Goal: Transaction & Acquisition: Subscribe to service/newsletter

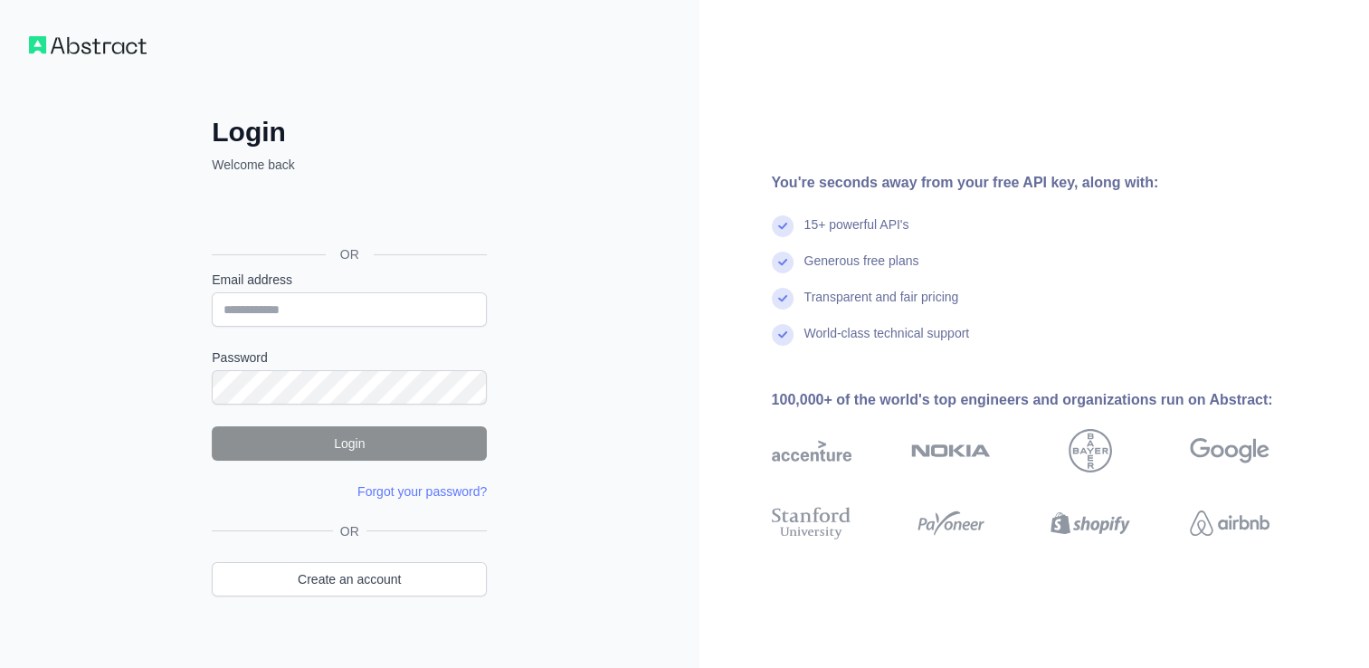
click at [429, 309] on input "Email address" at bounding box center [349, 309] width 275 height 34
type input "**********"
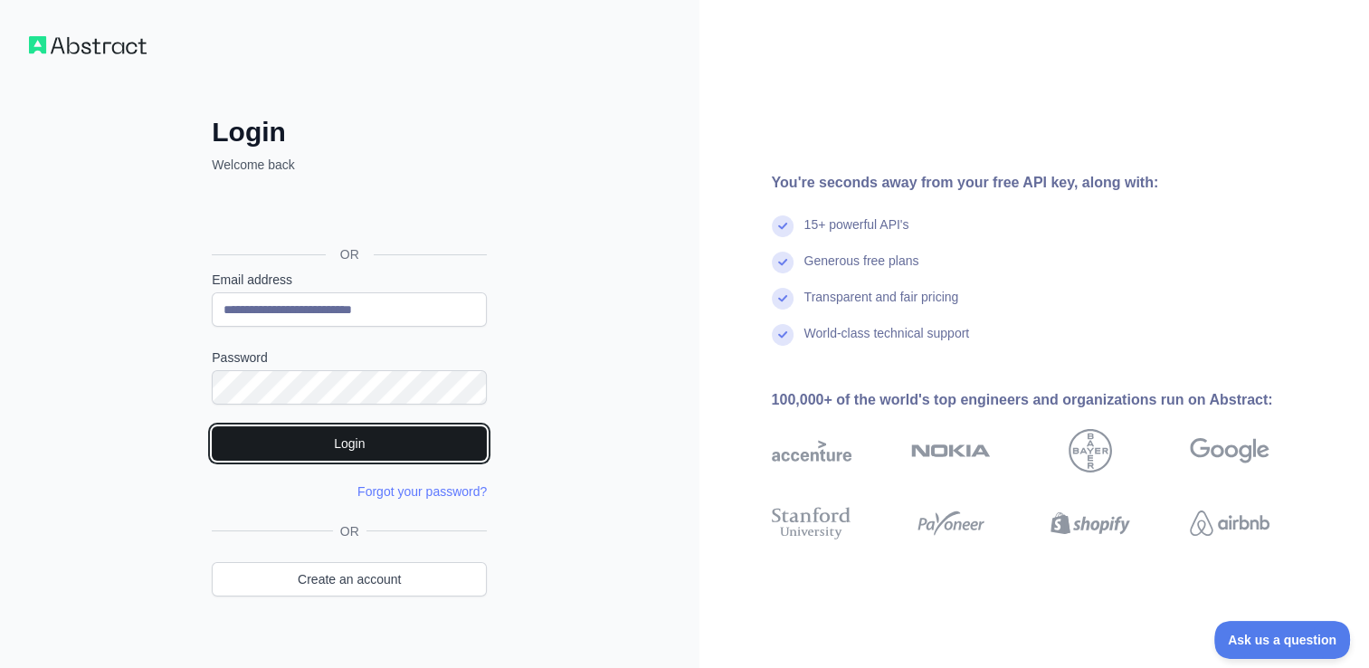
click at [416, 432] on button "Login" at bounding box center [349, 443] width 275 height 34
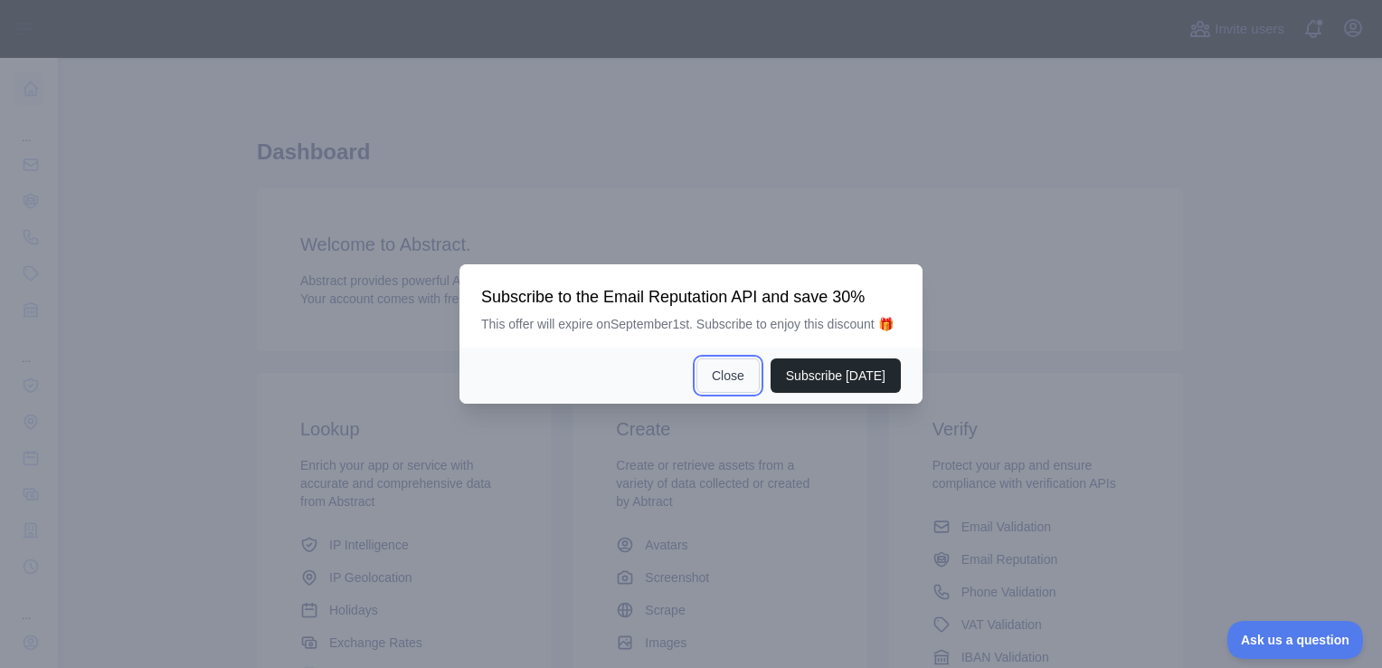
click at [720, 378] on button "Close" at bounding box center [728, 375] width 63 height 34
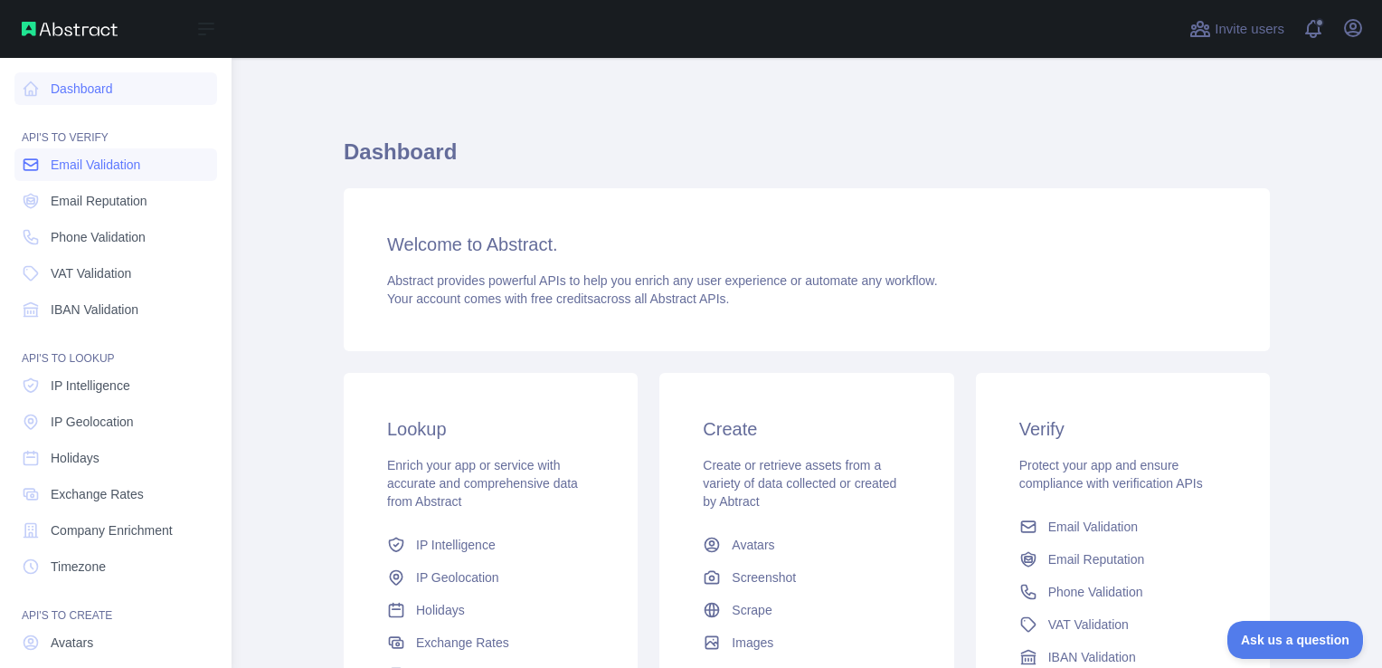
click at [83, 172] on span "Email Validation" at bounding box center [96, 165] width 90 height 18
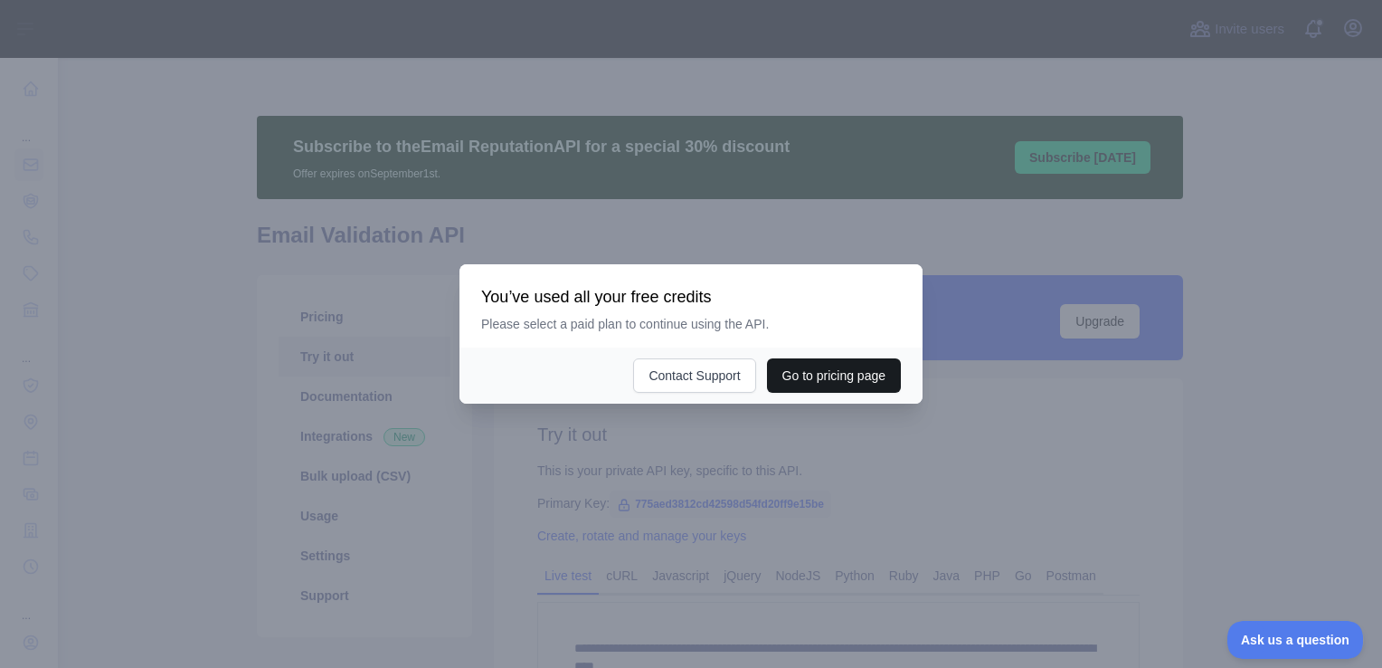
click at [811, 383] on button "Go to pricing page" at bounding box center [834, 375] width 134 height 34
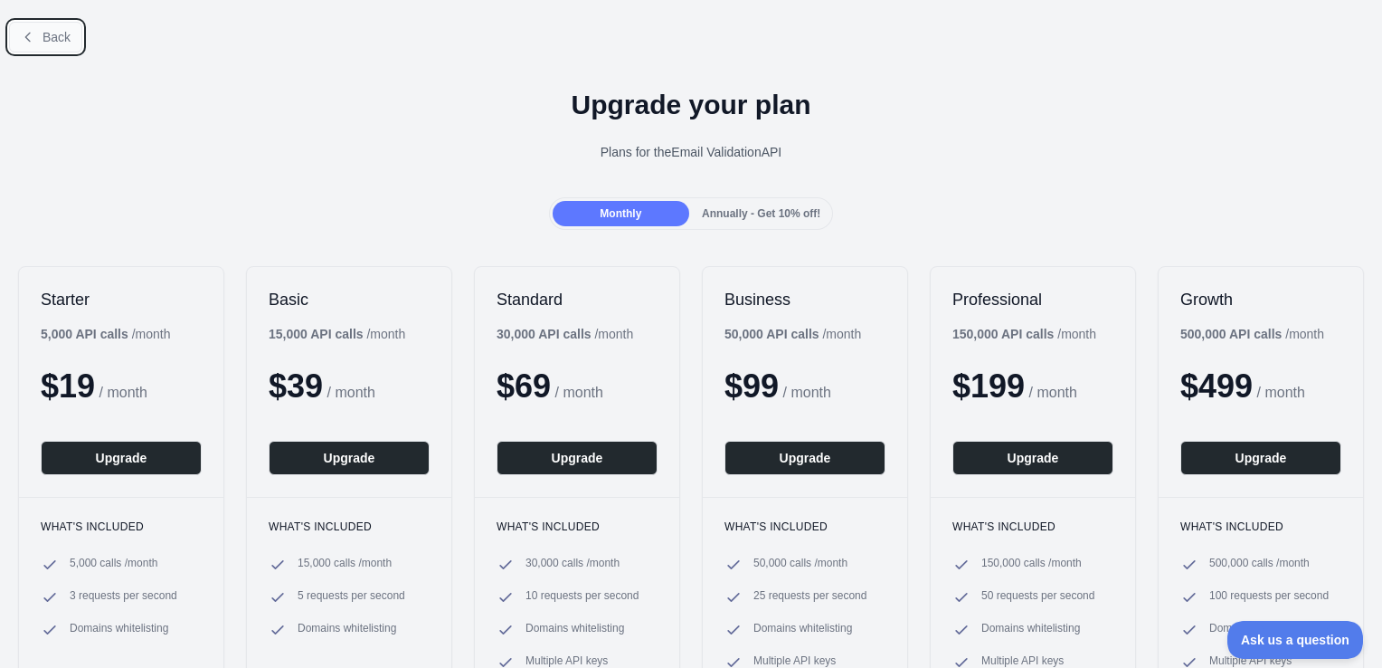
click at [43, 43] on span "Back" at bounding box center [57, 37] width 28 height 14
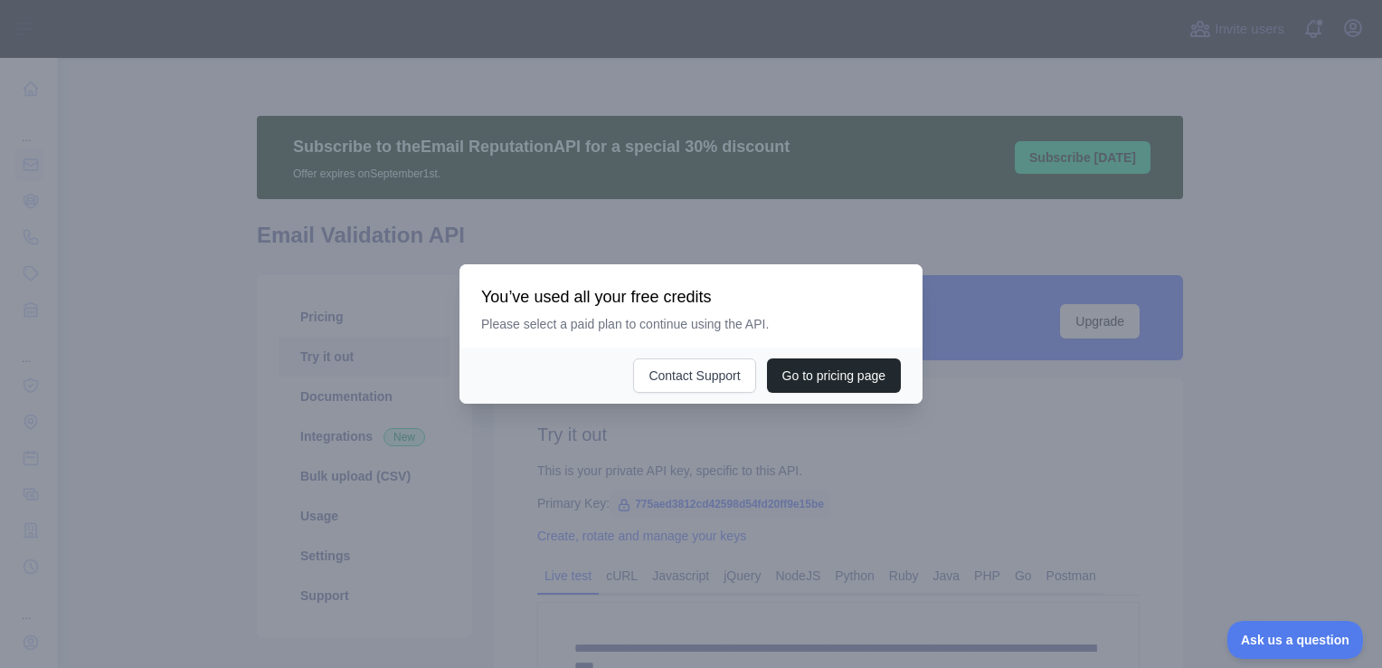
click at [713, 431] on div at bounding box center [691, 334] width 1382 height 668
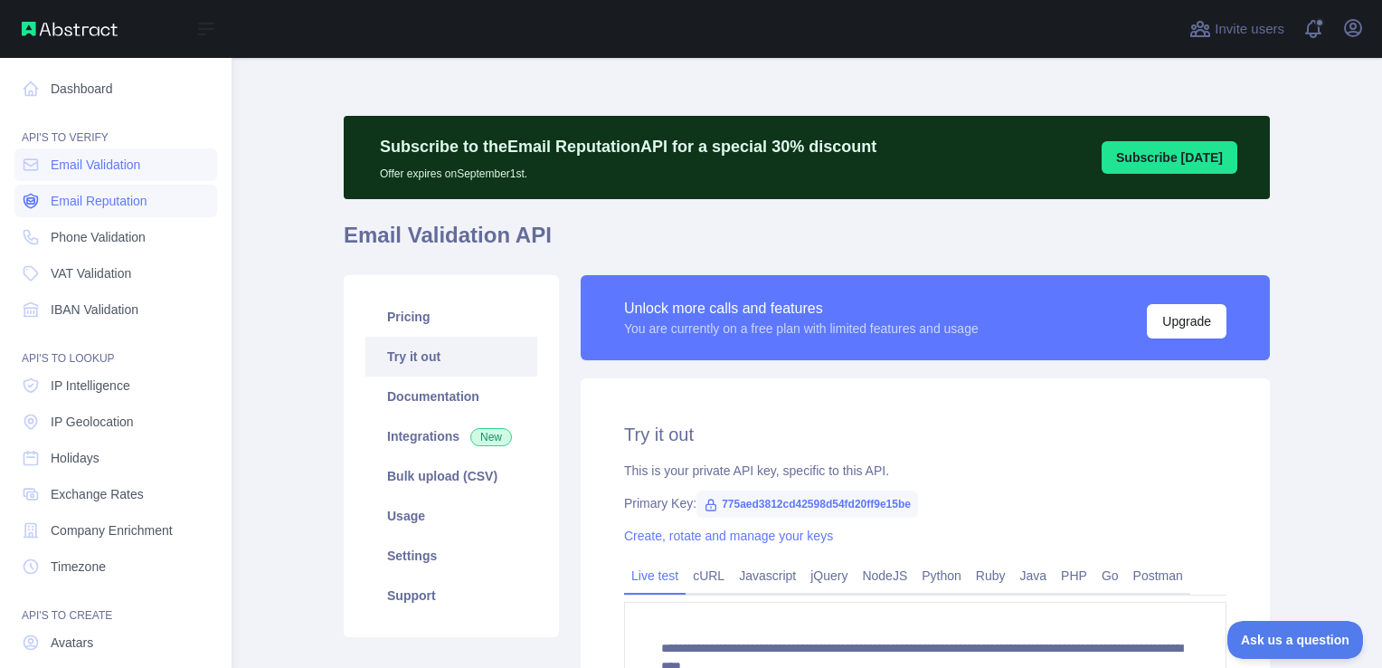
click at [106, 205] on span "Email Reputation" at bounding box center [99, 201] width 97 height 18
click at [110, 233] on span "Phone Validation" at bounding box center [98, 237] width 95 height 18
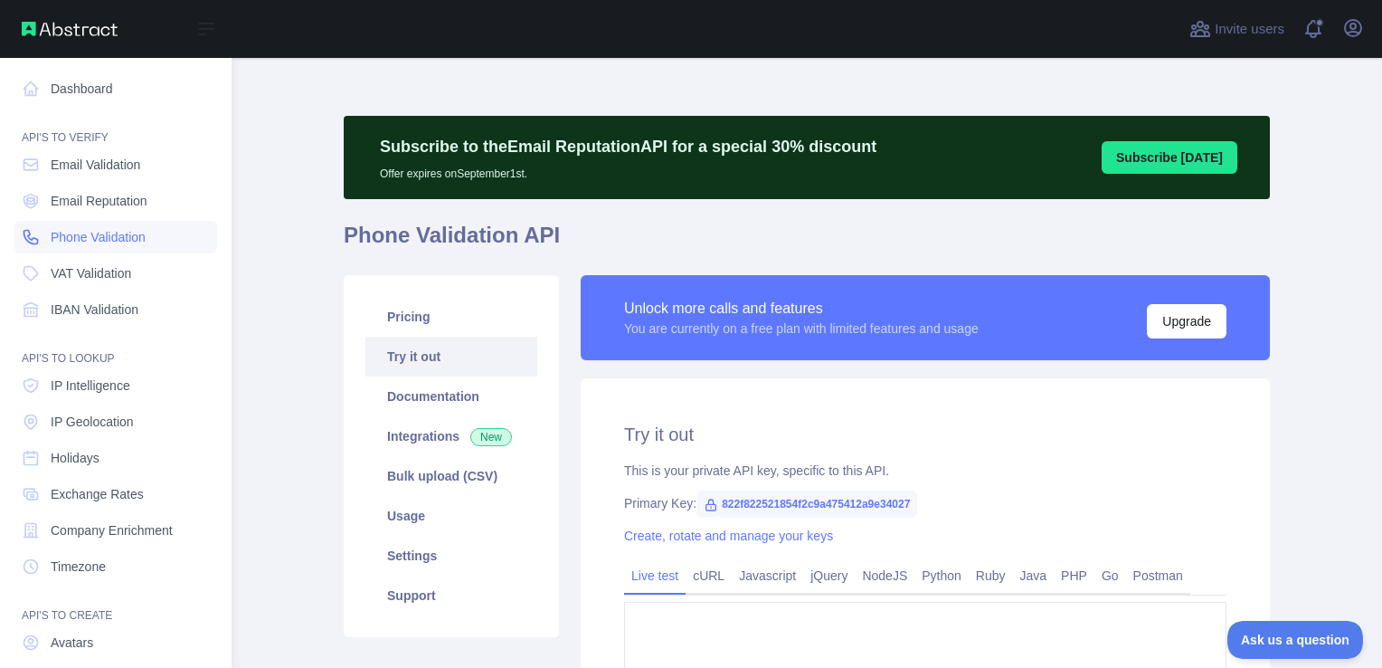
type textarea "**********"
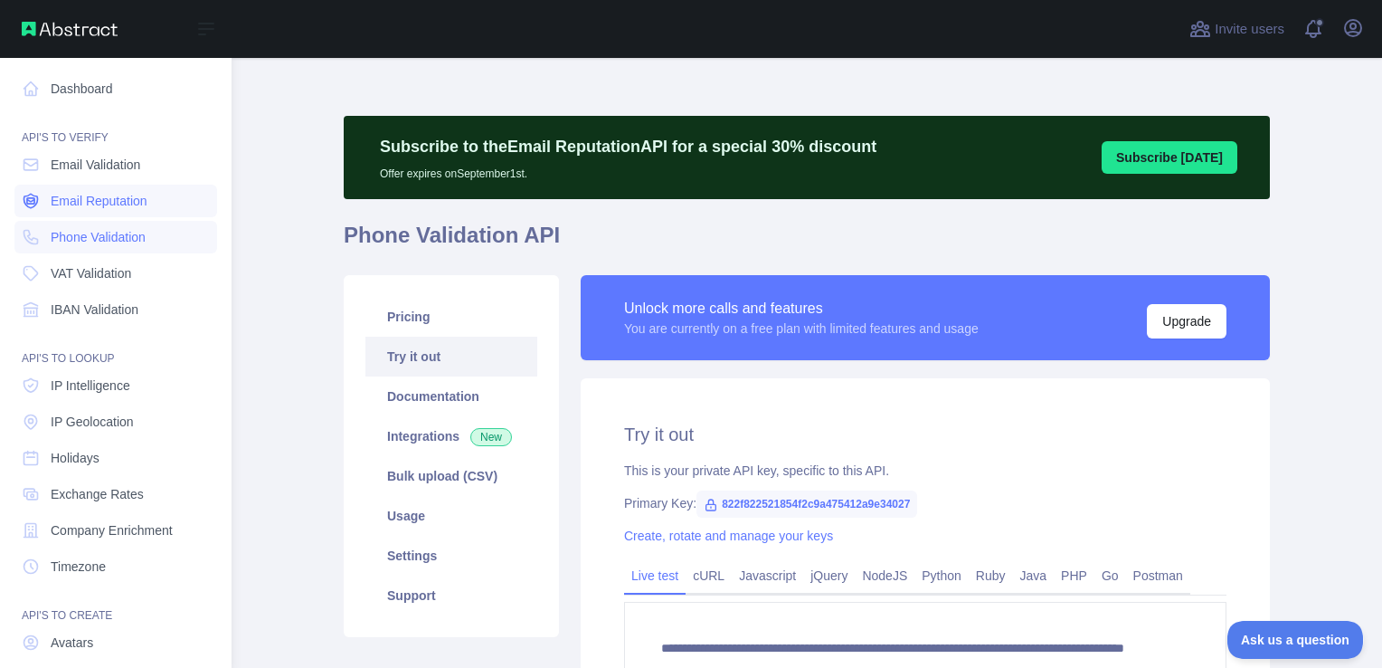
click at [109, 201] on span "Email Reputation" at bounding box center [99, 201] width 97 height 18
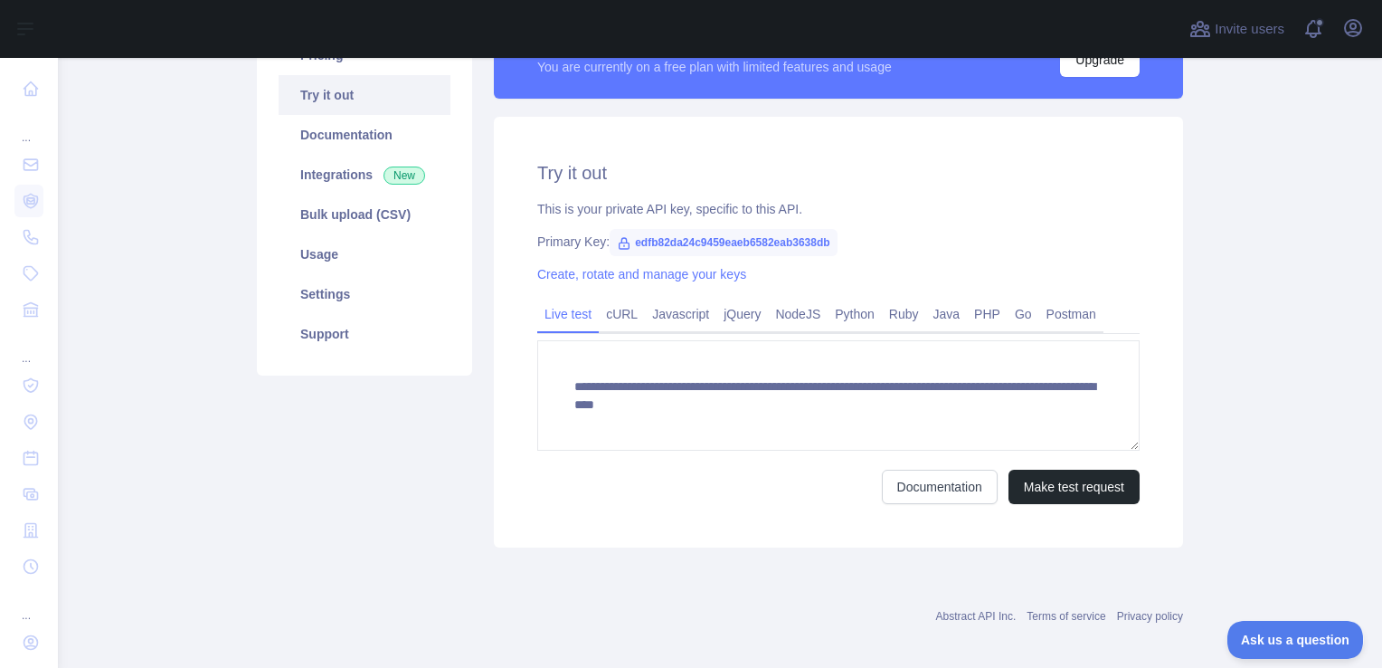
scroll to position [273, 0]
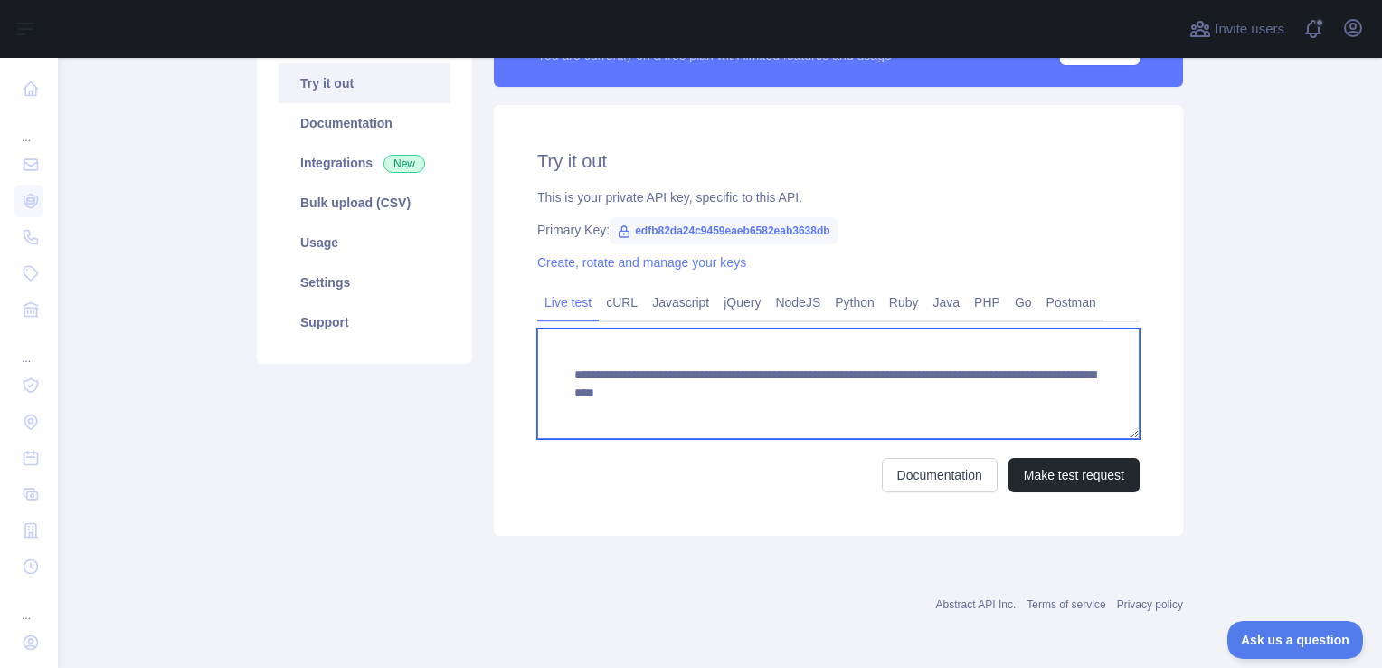
drag, startPoint x: 1054, startPoint y: 403, endPoint x: 568, endPoint y: 375, distance: 486.7
click at [568, 374] on textarea "**********" at bounding box center [838, 383] width 603 height 110
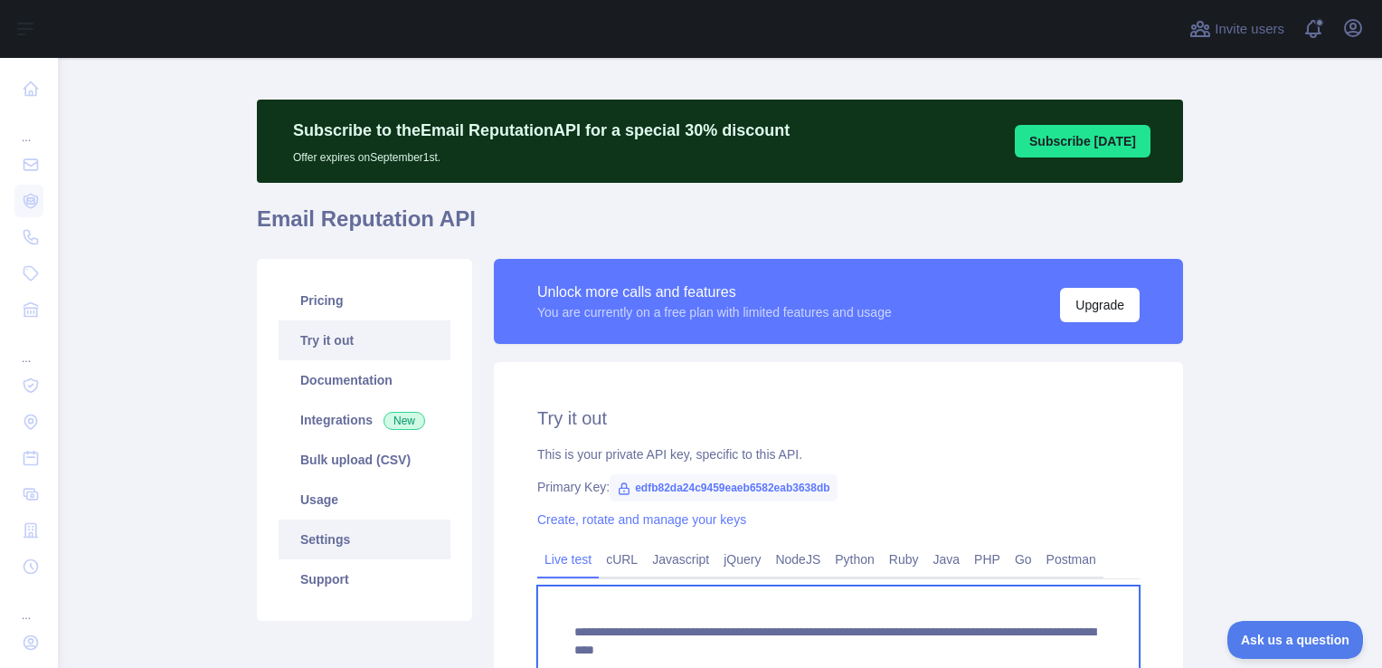
scroll to position [0, 0]
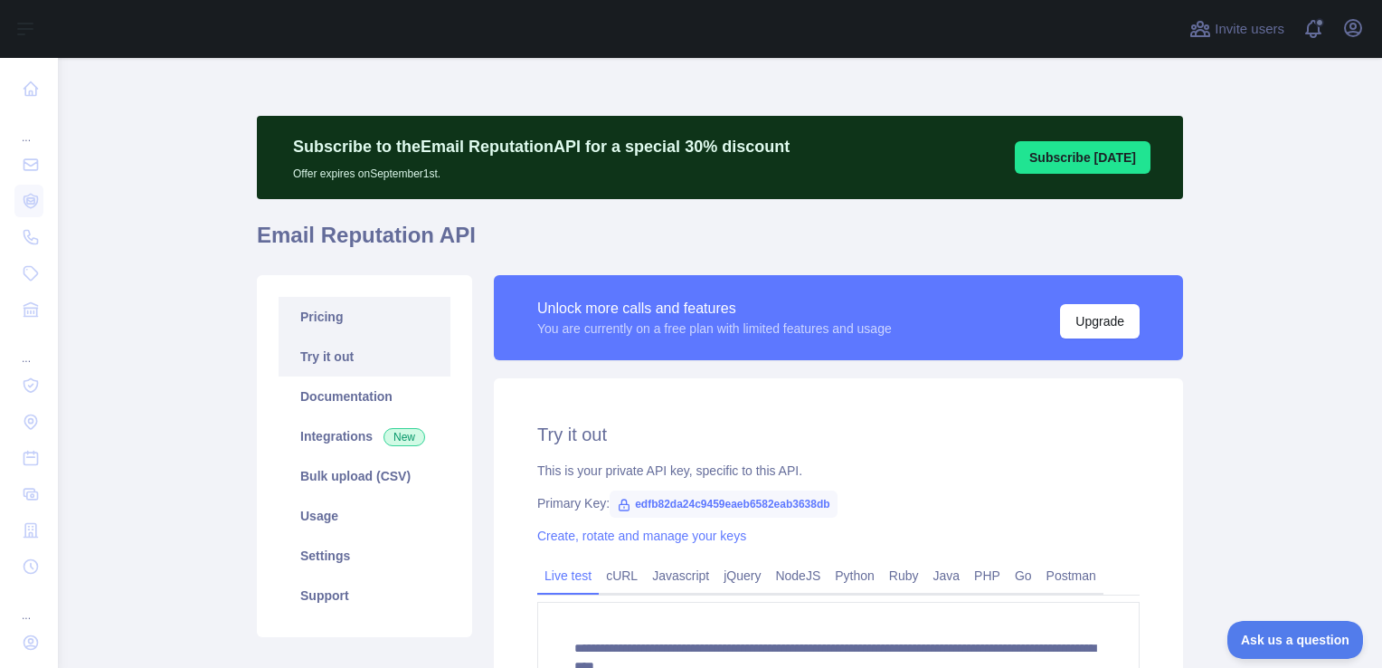
click at [328, 320] on link "Pricing" at bounding box center [365, 317] width 172 height 40
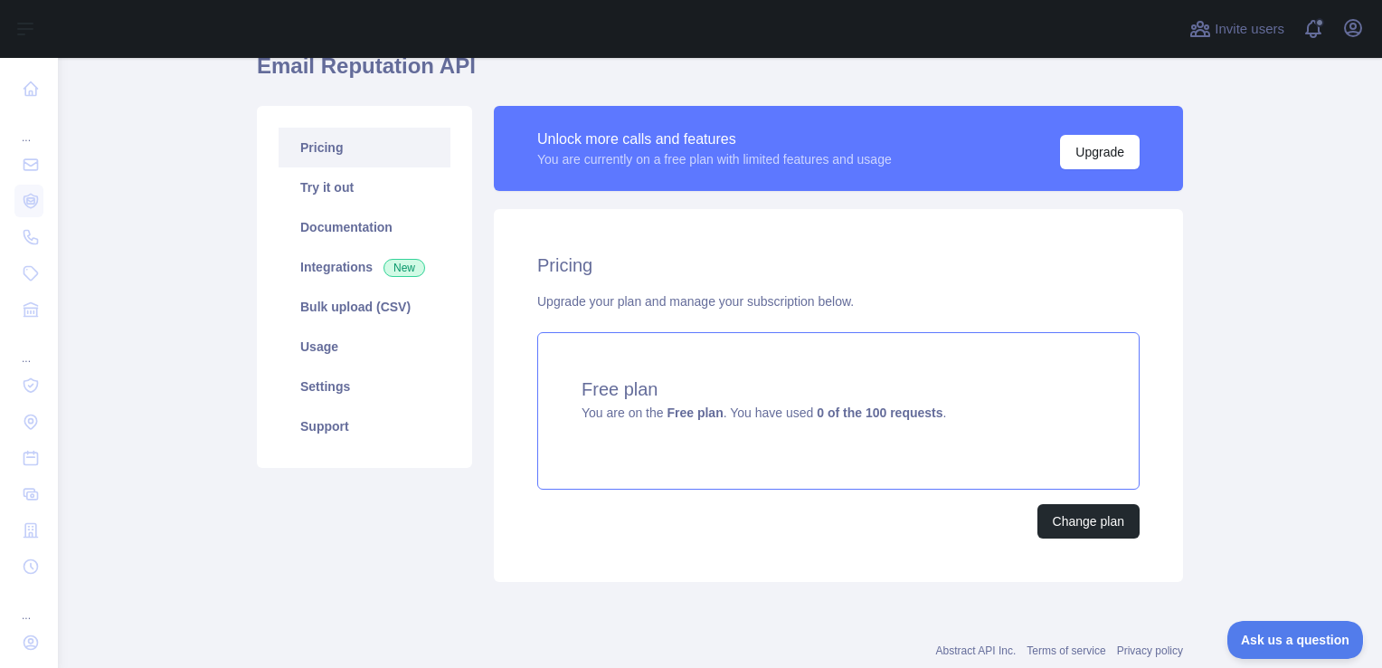
scroll to position [215, 0]
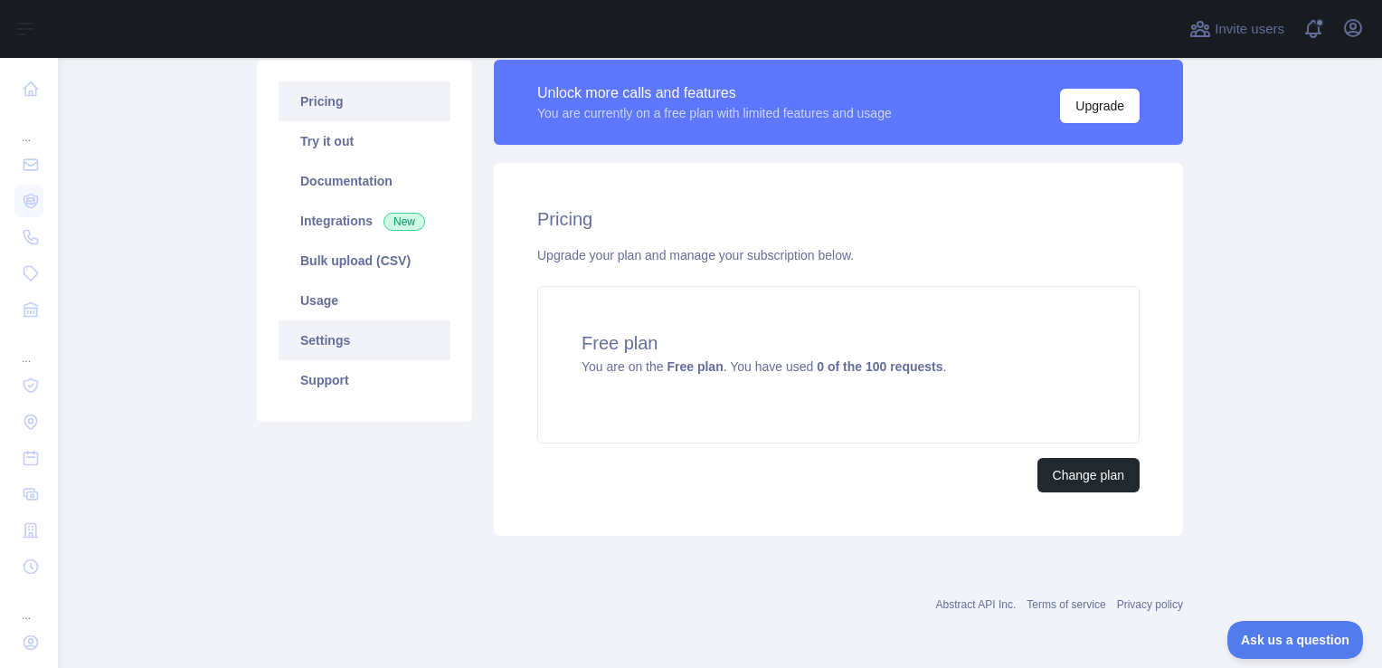
click at [321, 338] on link "Settings" at bounding box center [365, 340] width 172 height 40
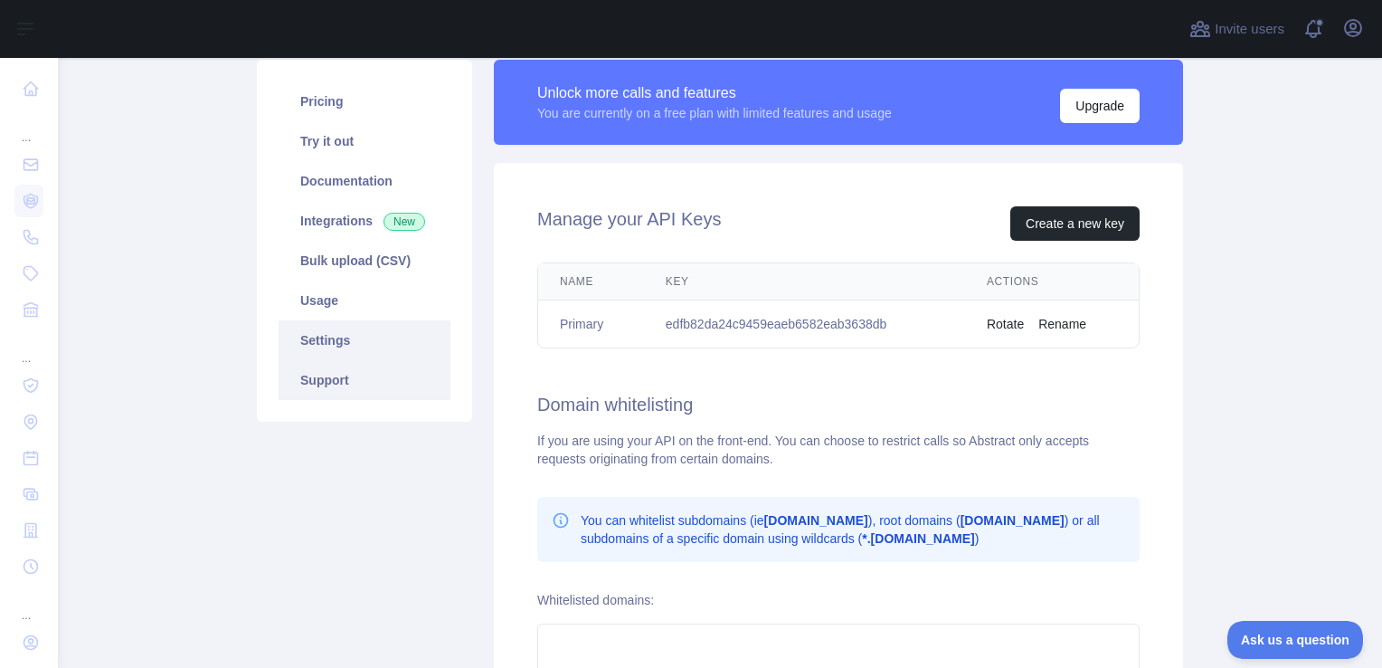
click at [328, 375] on link "Support" at bounding box center [365, 380] width 172 height 40
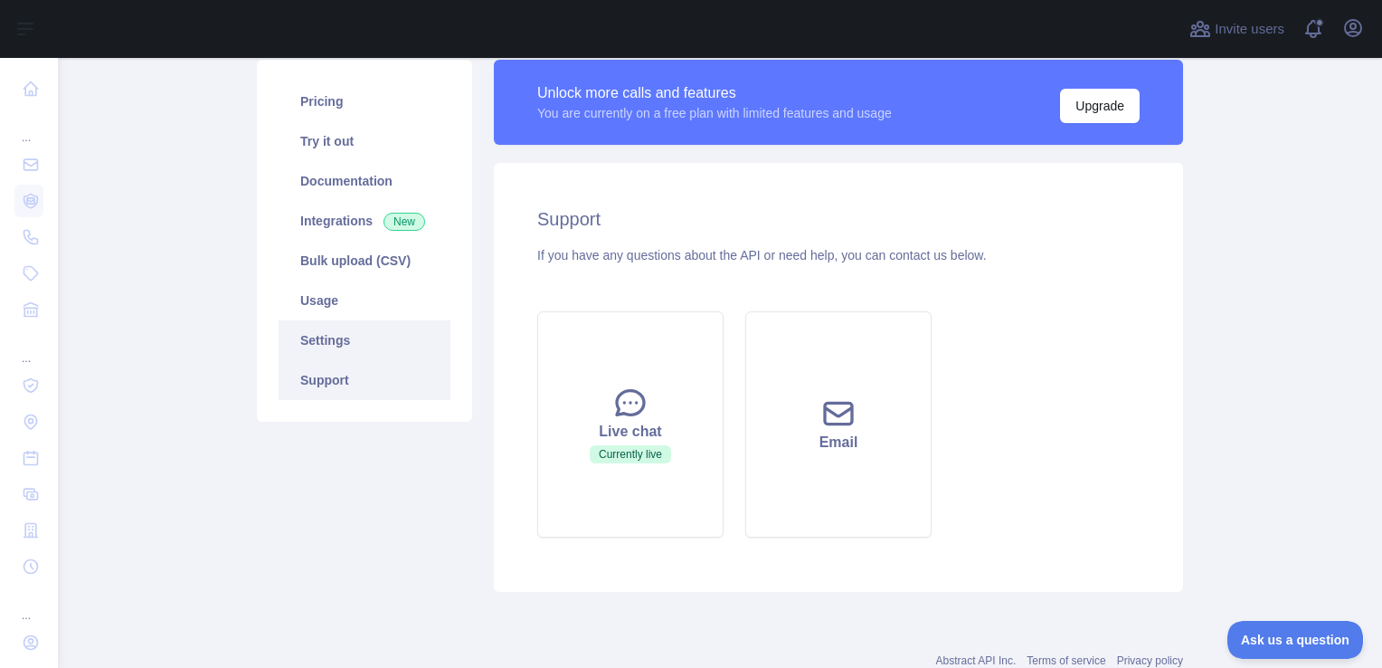
click at [322, 349] on link "Settings" at bounding box center [365, 340] width 172 height 40
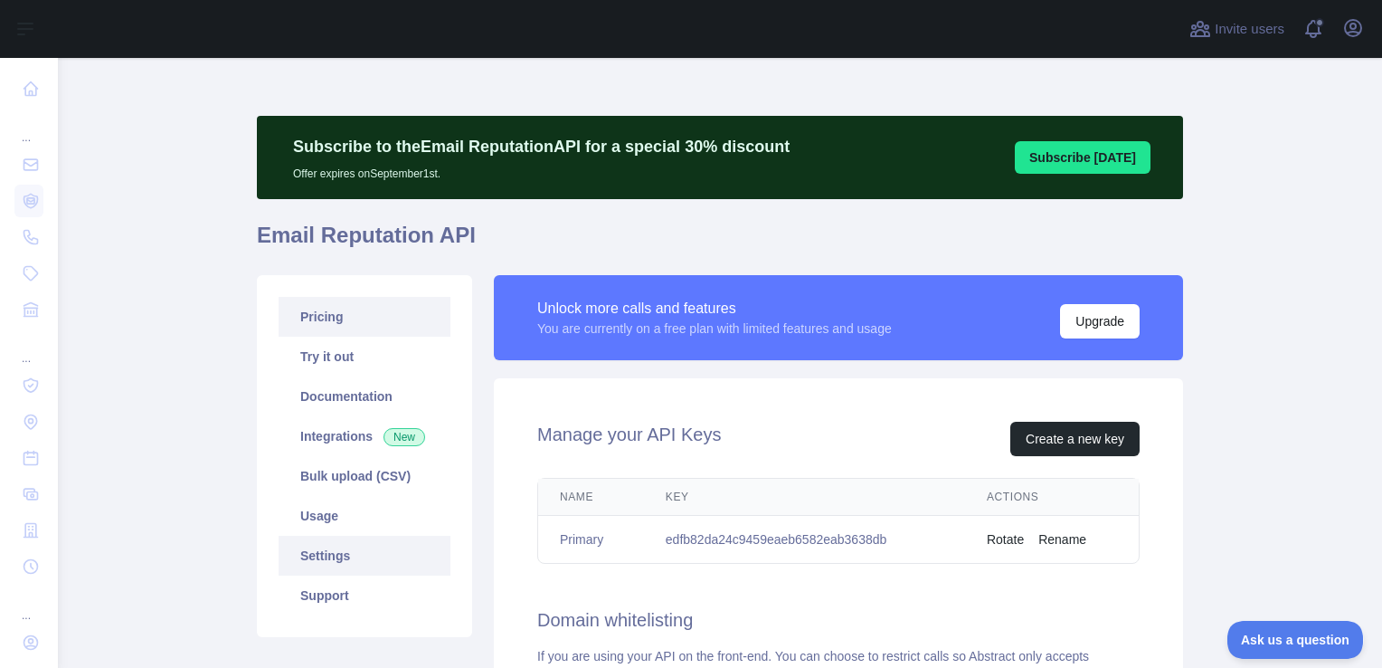
click at [313, 327] on link "Pricing" at bounding box center [365, 317] width 172 height 40
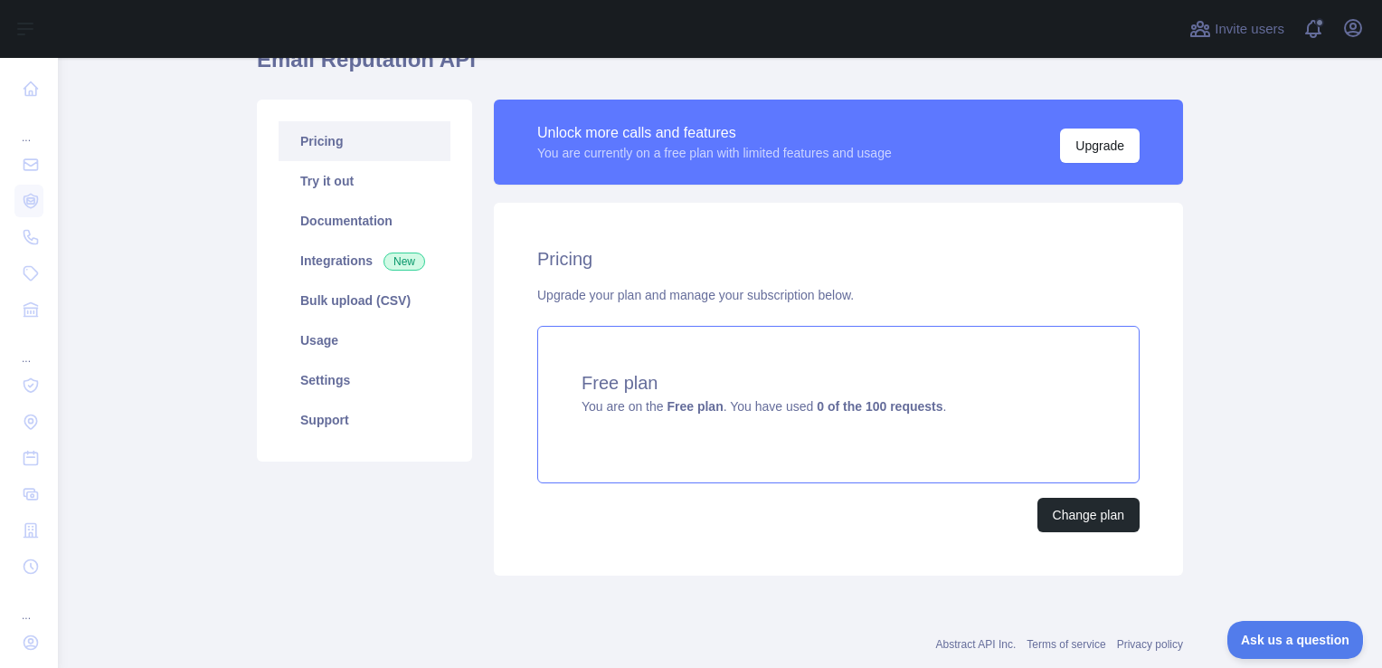
scroll to position [215, 0]
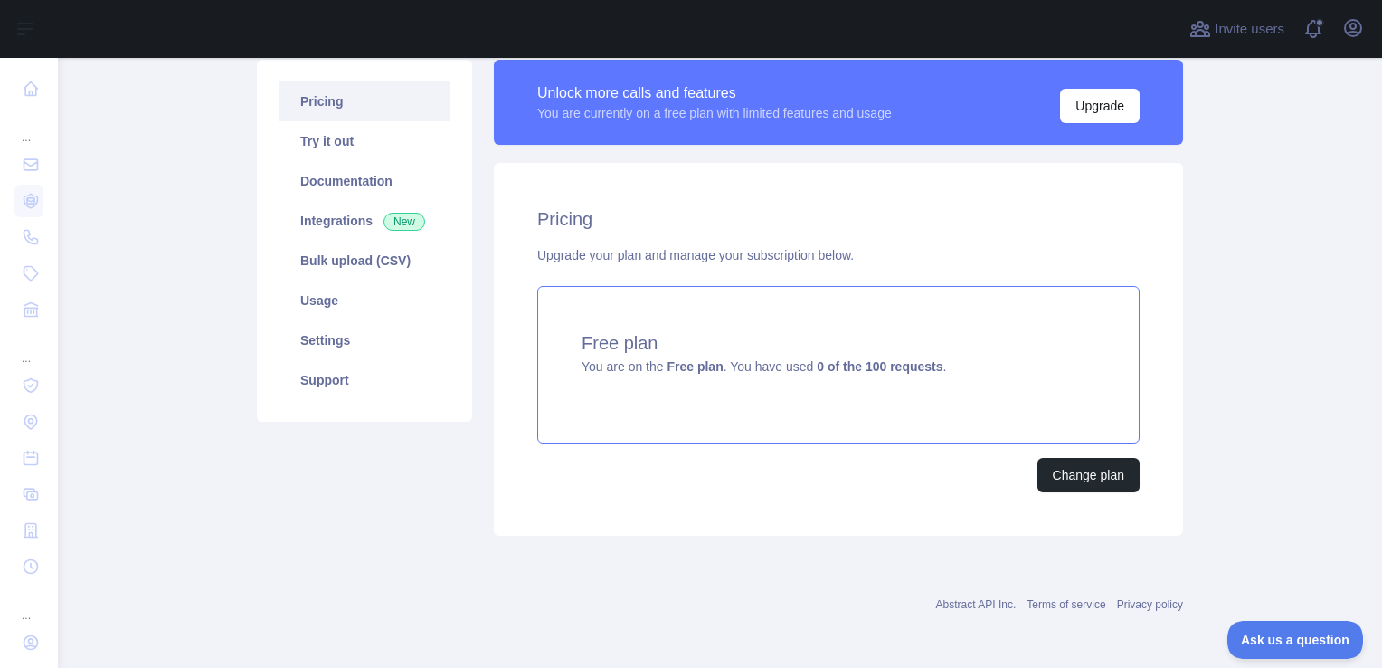
click at [694, 364] on strong "Free plan" at bounding box center [695, 366] width 56 height 14
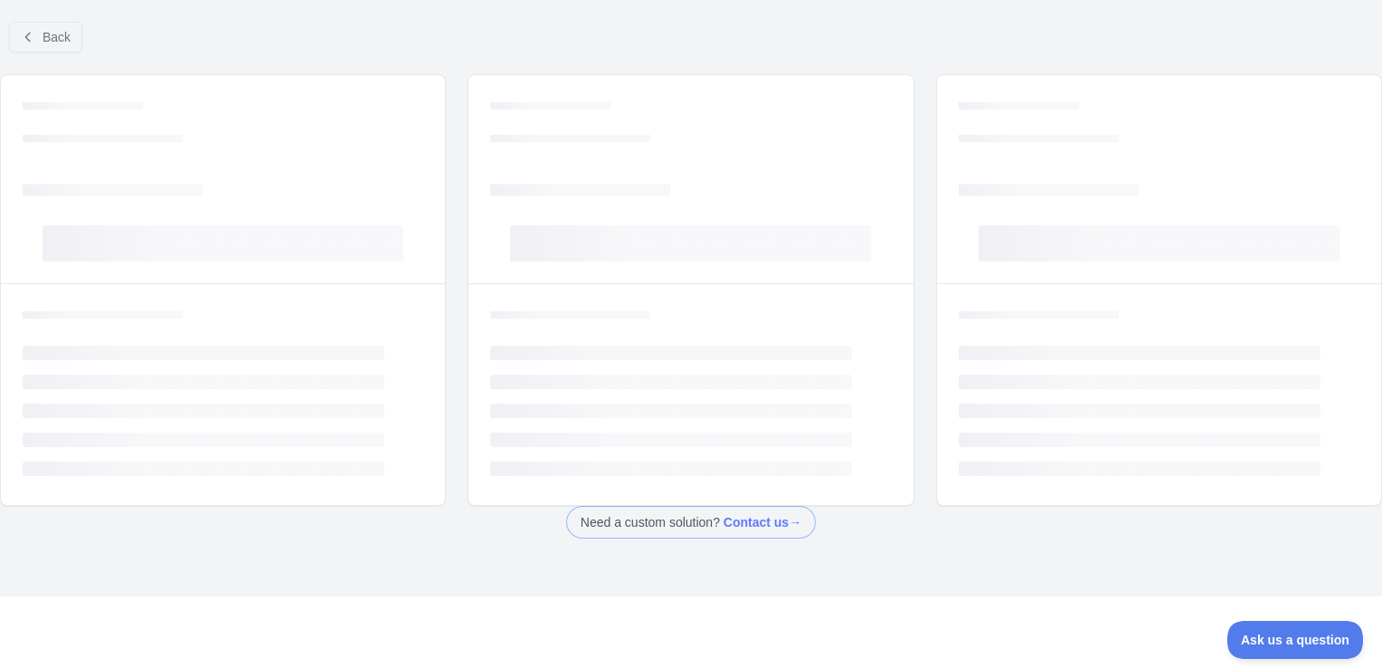
scroll to position [102, 0]
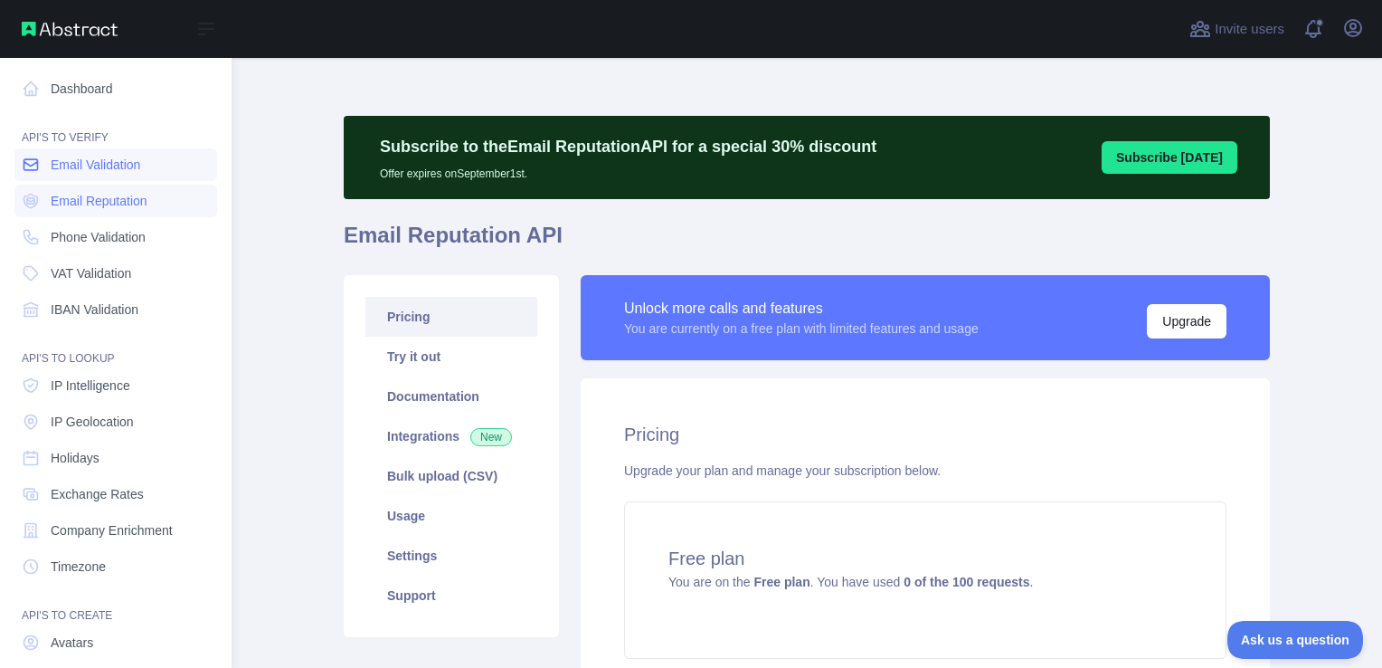
click at [56, 157] on span "Email Validation" at bounding box center [96, 165] width 90 height 18
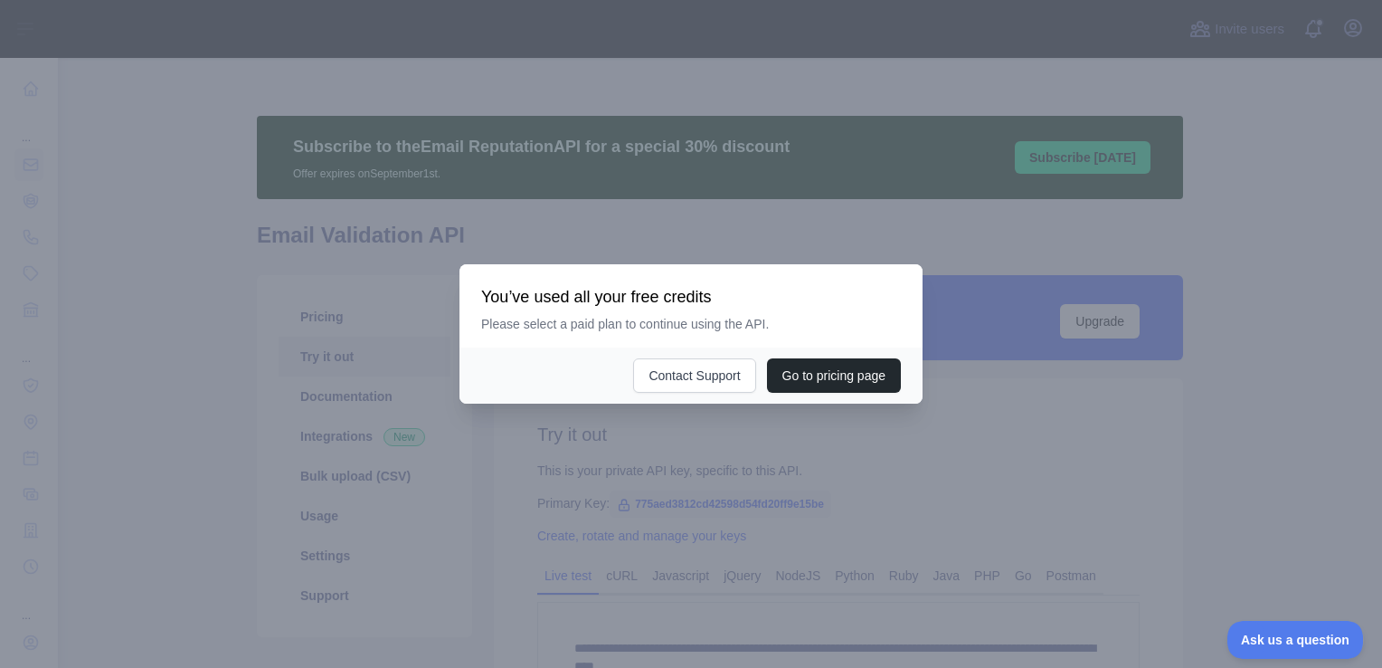
click at [610, 314] on div "You’ve used all your free credits Please select a paid plan to continue using t…" at bounding box center [691, 309] width 420 height 47
click at [689, 248] on div at bounding box center [691, 334] width 1382 height 668
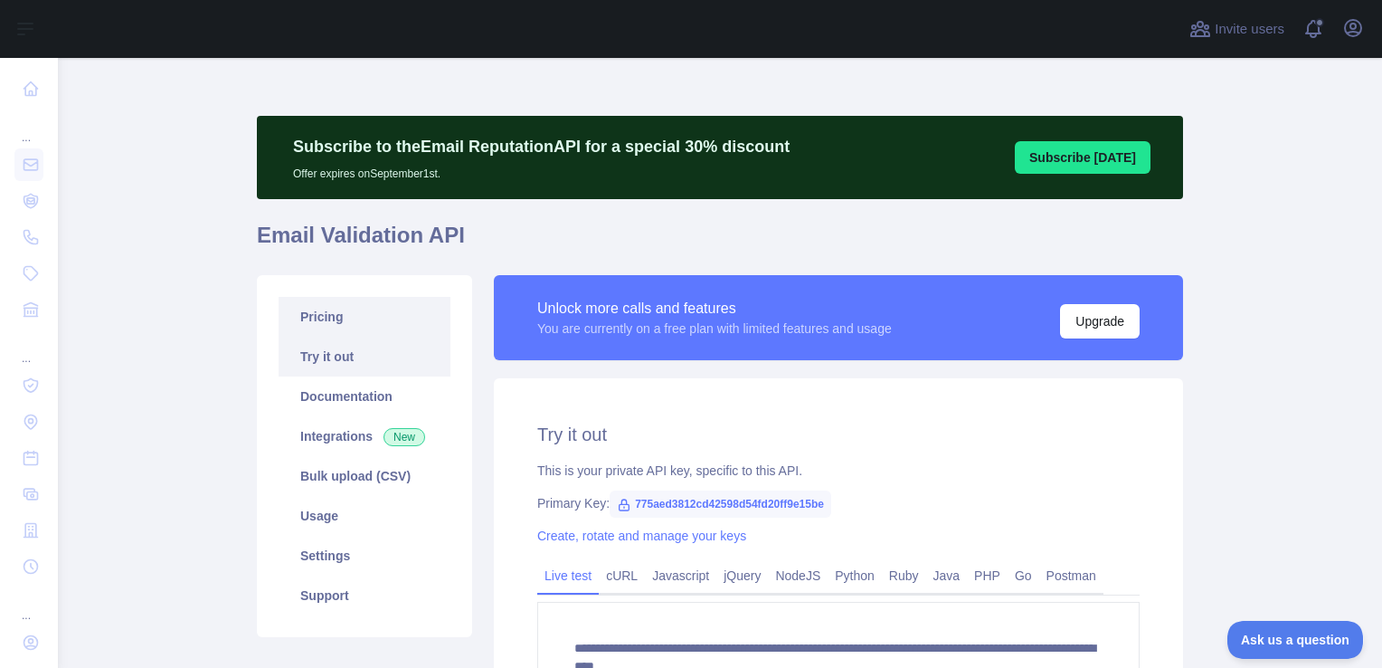
click at [333, 318] on link "Pricing" at bounding box center [365, 317] width 172 height 40
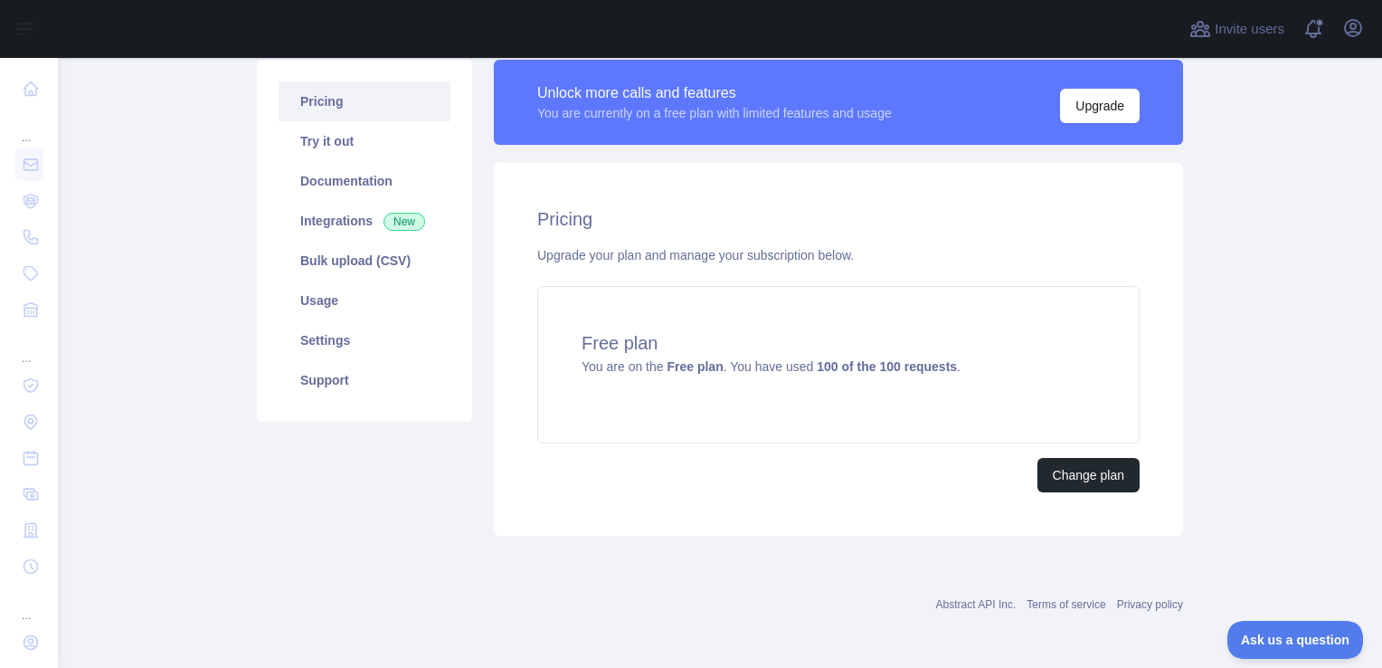
scroll to position [215, 0]
click at [331, 306] on link "Usage" at bounding box center [365, 300] width 172 height 40
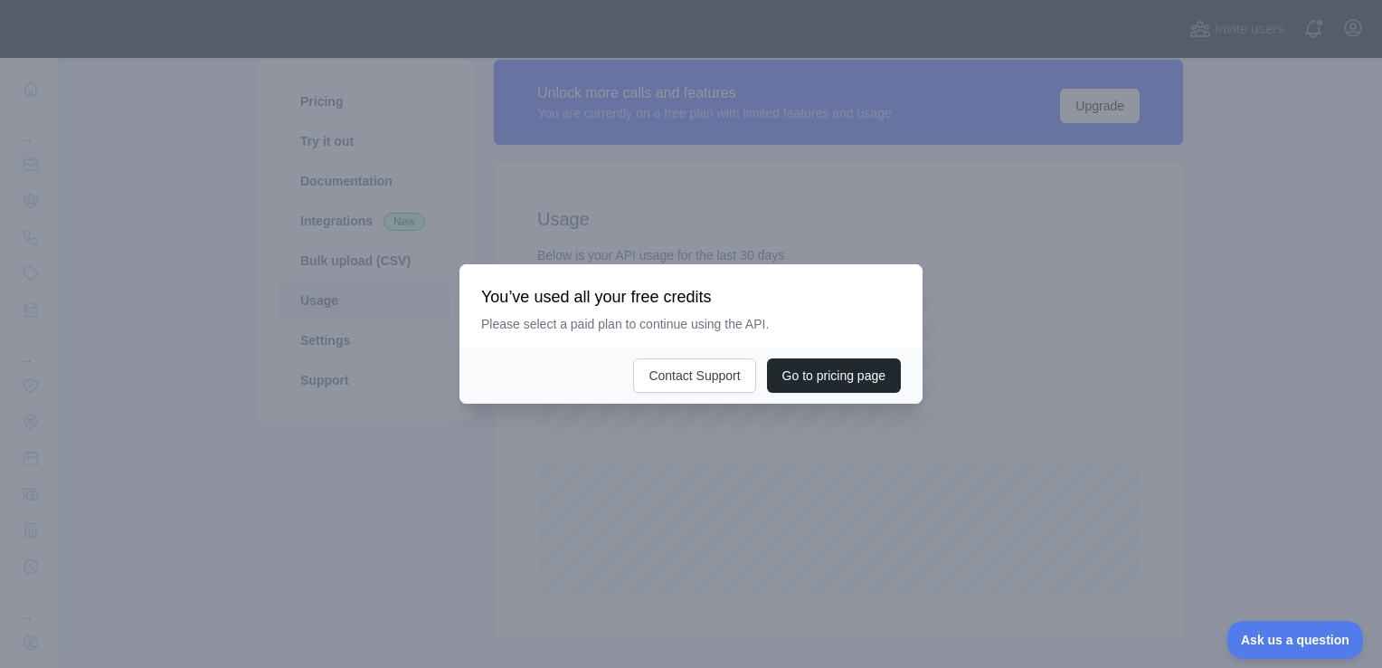
scroll to position [610, 1310]
click at [685, 444] on div at bounding box center [691, 334] width 1382 height 668
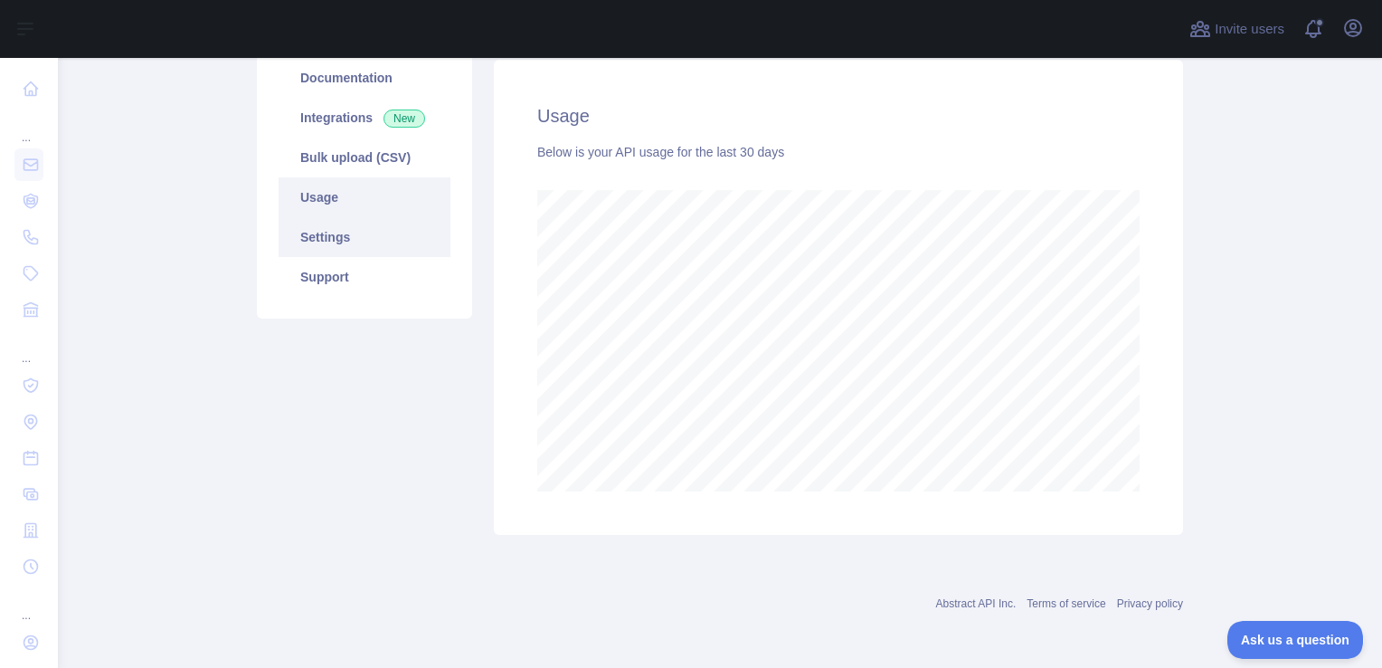
scroll to position [0, 0]
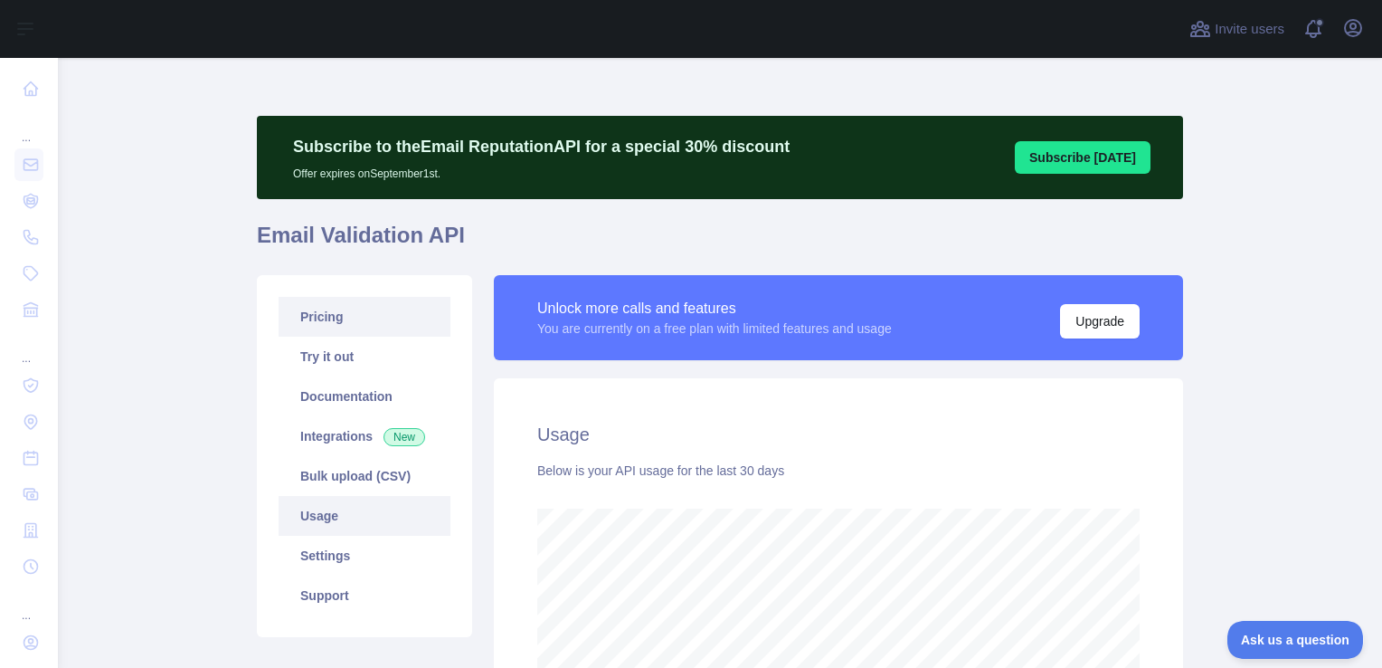
click at [321, 324] on link "Pricing" at bounding box center [365, 317] width 172 height 40
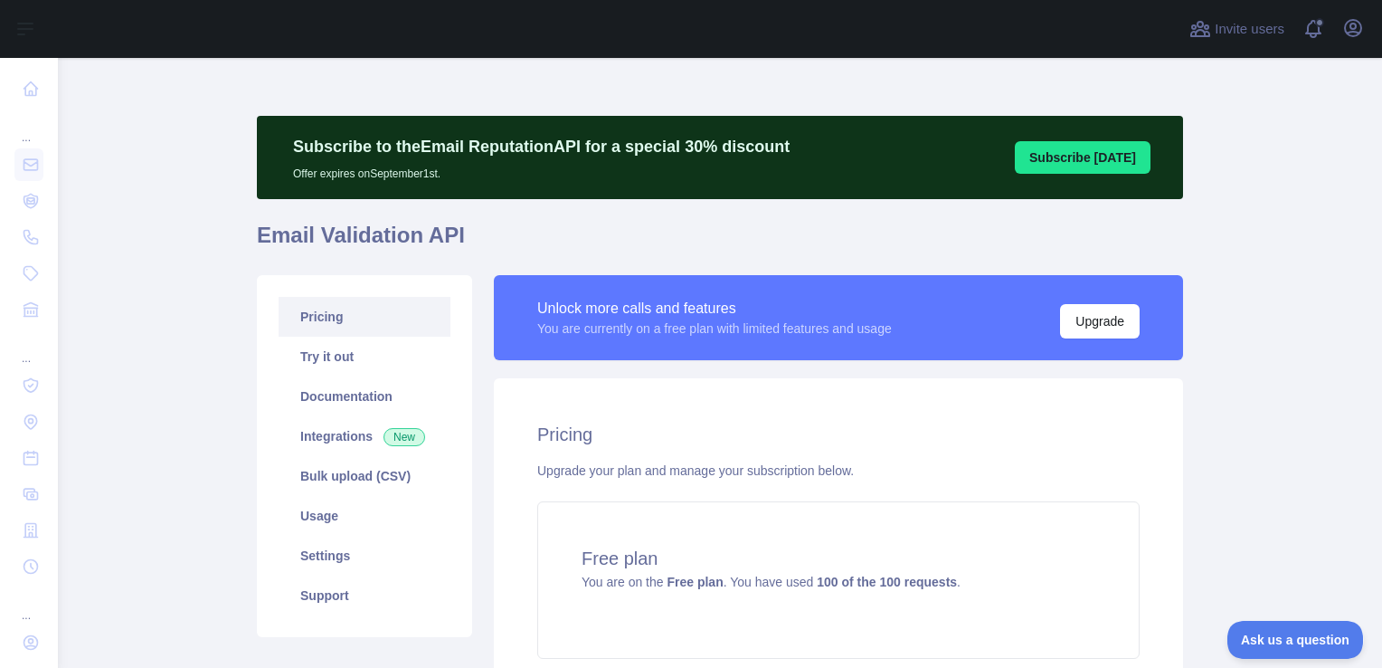
scroll to position [215, 0]
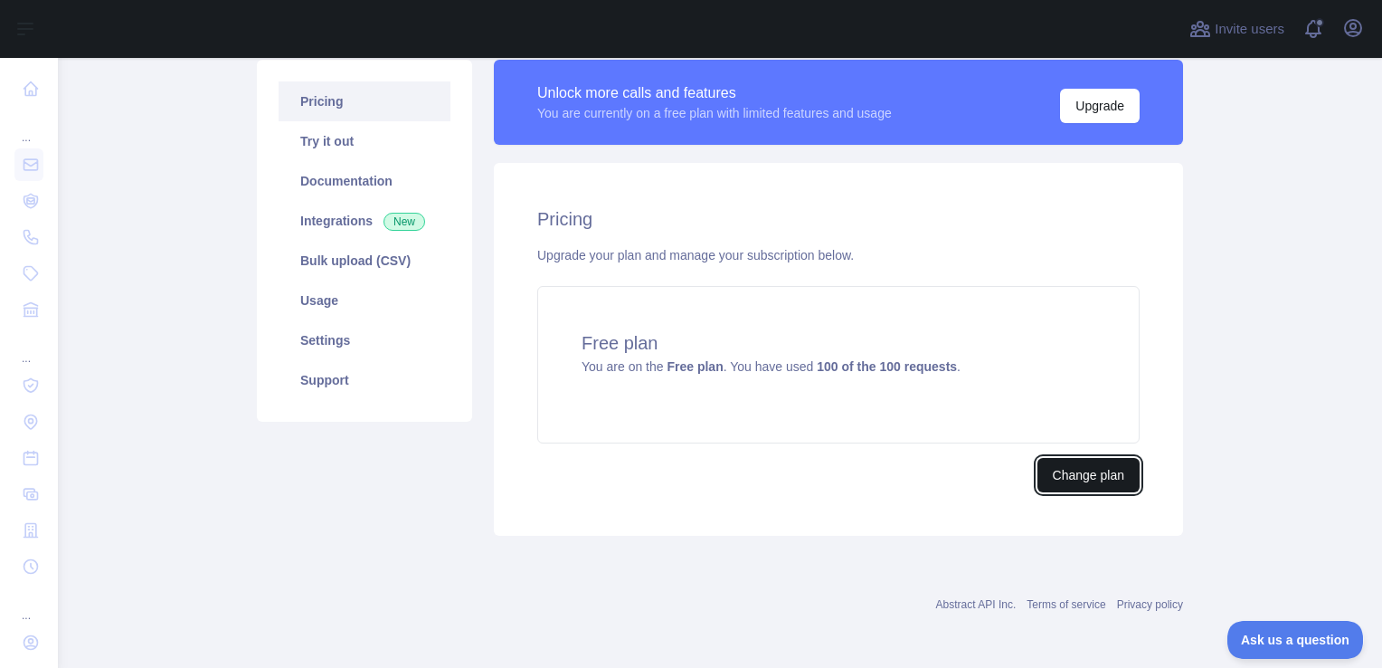
click at [1118, 476] on button "Change plan" at bounding box center [1089, 475] width 102 height 34
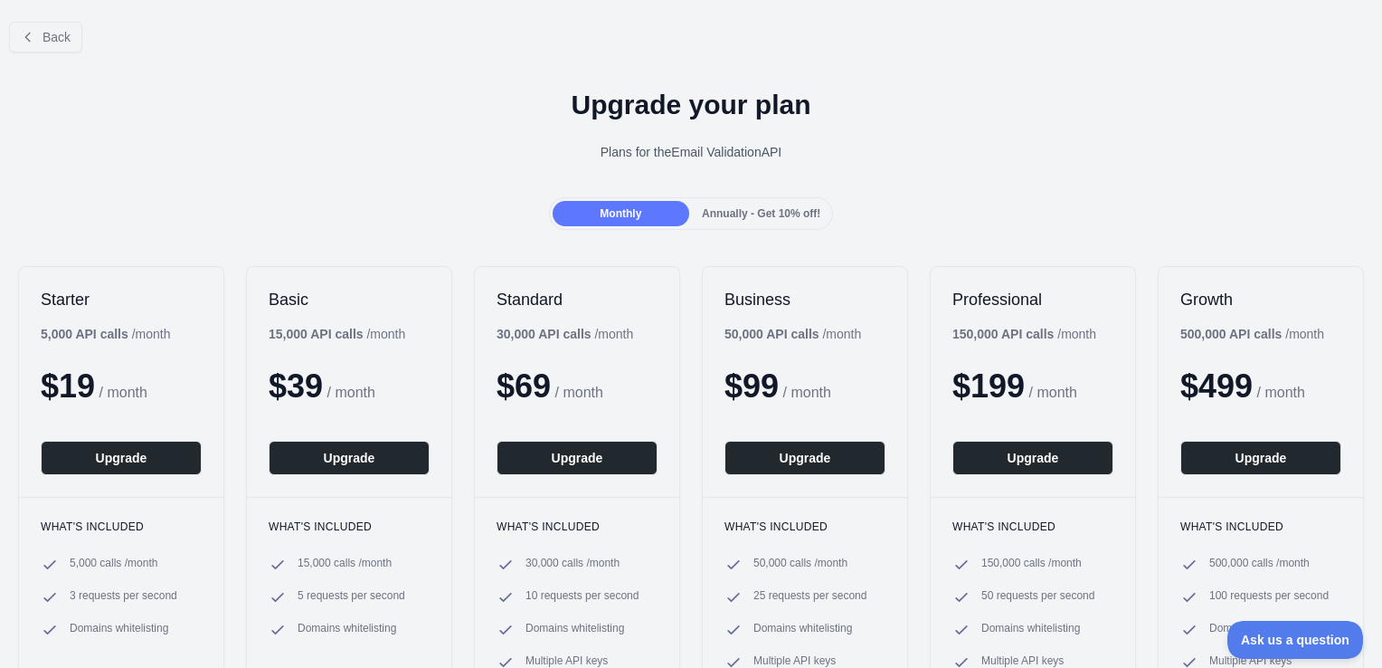
click at [767, 214] on span "Annually - Get 10% off!" at bounding box center [761, 213] width 119 height 13
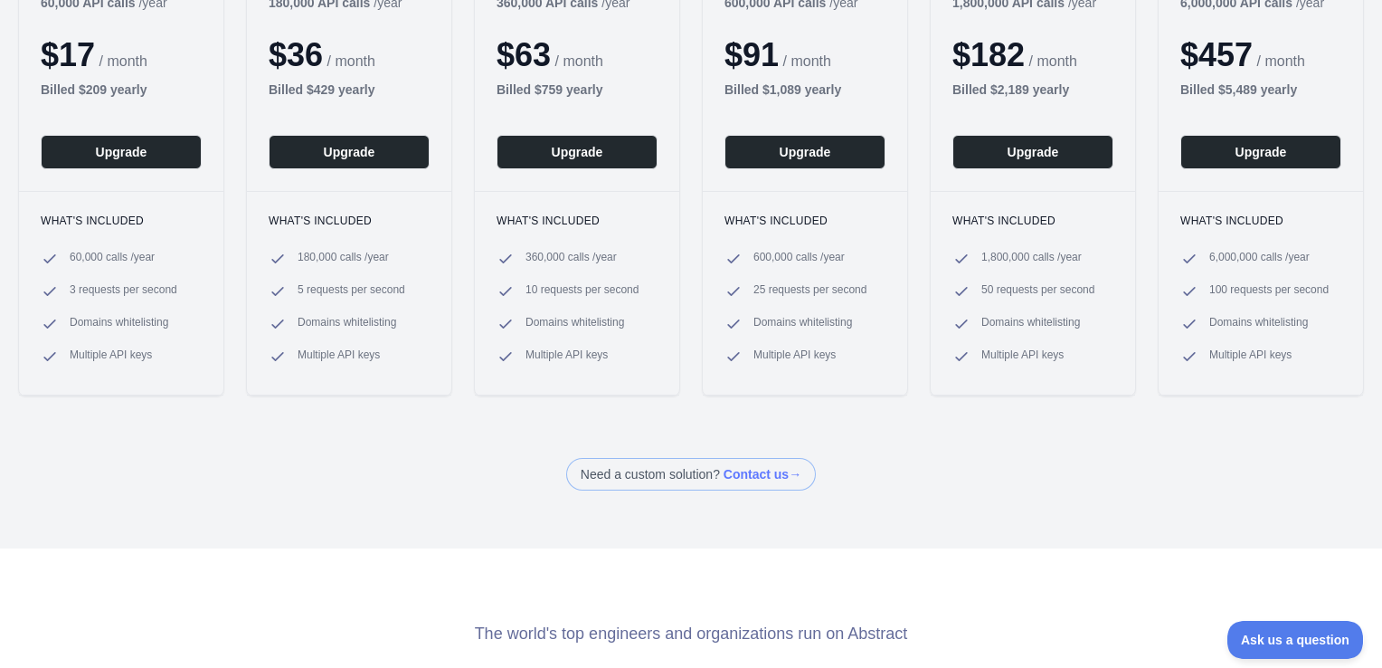
scroll to position [331, 0]
